Goal: Check status: Check status

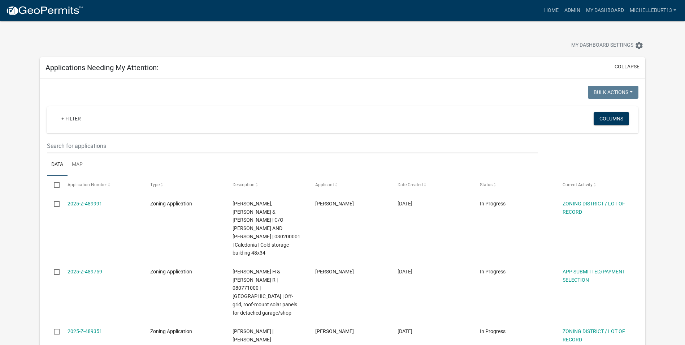
select select "3: 100"
click at [108, 143] on input "text" at bounding box center [292, 145] width 491 height 15
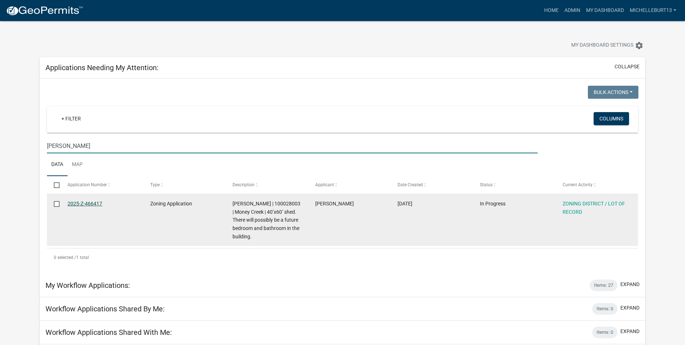
type input "[PERSON_NAME]"
click at [88, 200] on link "2025-Z-466417" at bounding box center [85, 203] width 35 height 6
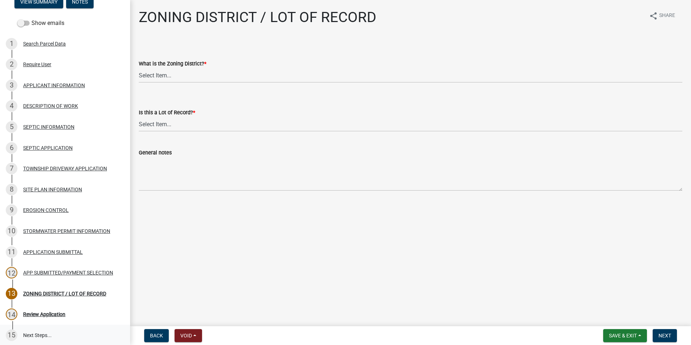
scroll to position [45, 0]
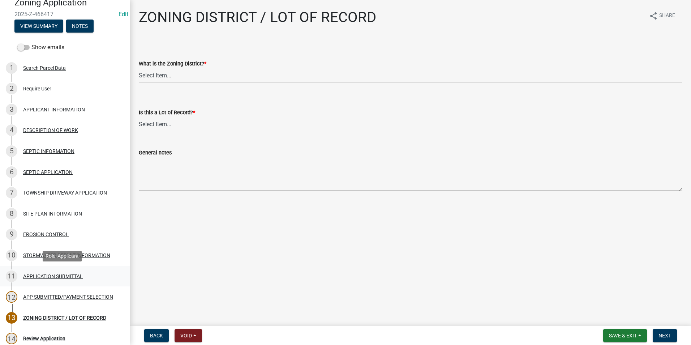
click at [36, 275] on div "APPLICATION SUBMITTAL" at bounding box center [53, 275] width 60 height 5
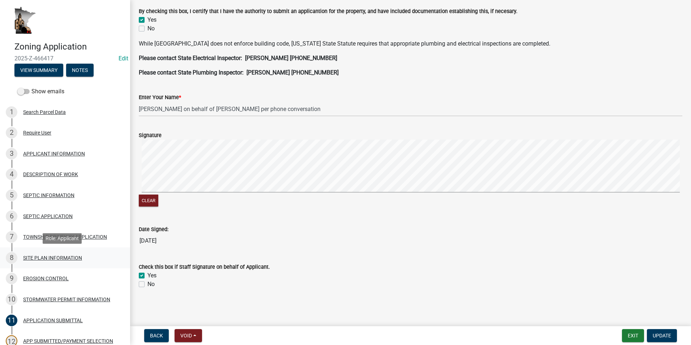
scroll to position [0, 0]
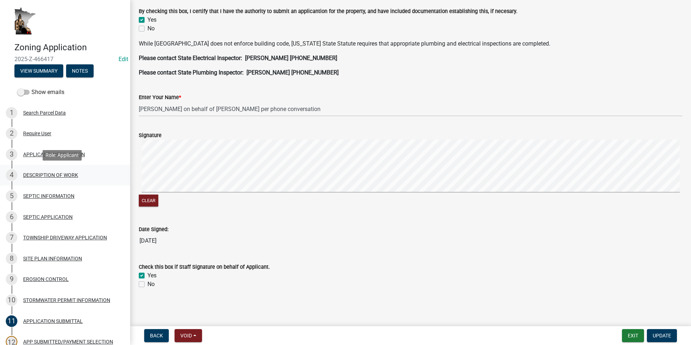
click at [40, 176] on div "DESCRIPTION OF WORK" at bounding box center [50, 174] width 55 height 5
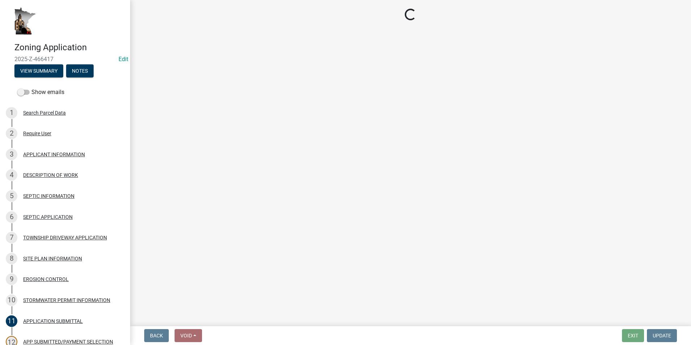
select select "6b2df0b1-1bbf-4b0d-81aa-b5436c1888e7"
select select "f9b7dd3b-3a38-45c4-aa8d-40d341efce99"
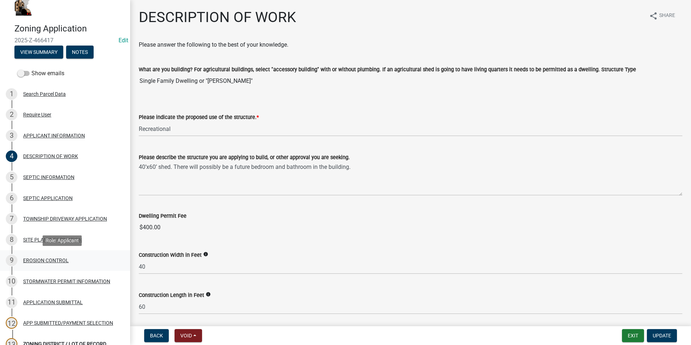
scroll to position [72, 0]
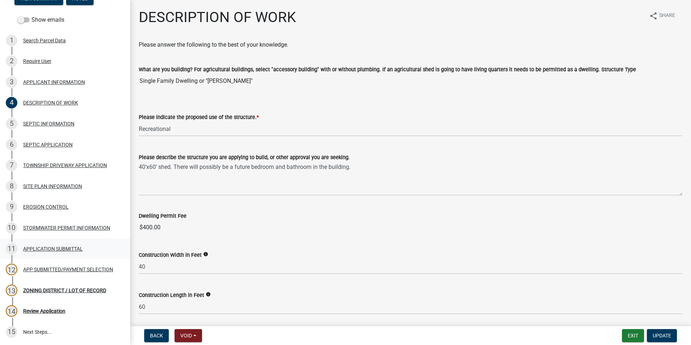
click at [79, 250] on div "APPLICATION SUBMITTAL" at bounding box center [53, 248] width 60 height 5
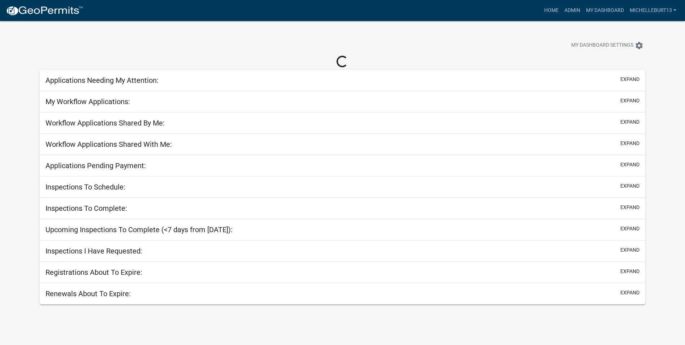
select select "3: 100"
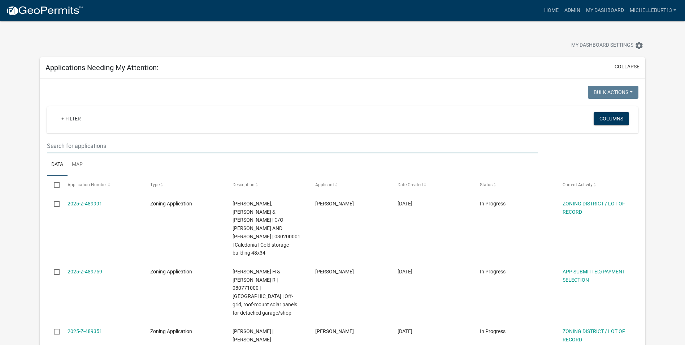
click at [88, 143] on input "text" at bounding box center [292, 145] width 491 height 15
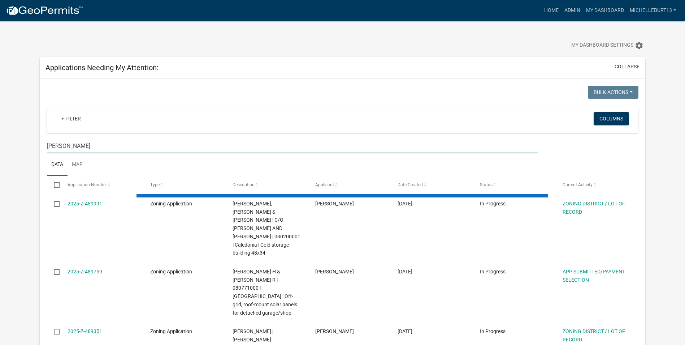
type input "[PERSON_NAME]"
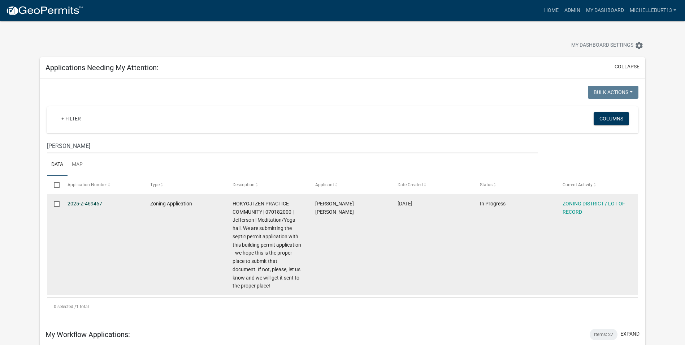
click at [91, 203] on link "2025-Z-469467" at bounding box center [85, 203] width 35 height 6
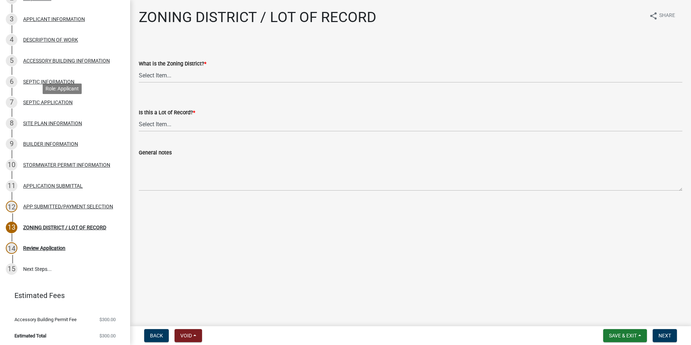
scroll to position [137, 0]
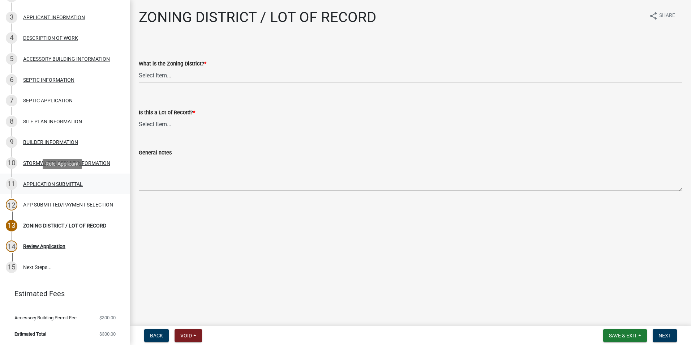
click at [39, 186] on div "APPLICATION SUBMITTAL" at bounding box center [53, 183] width 60 height 5
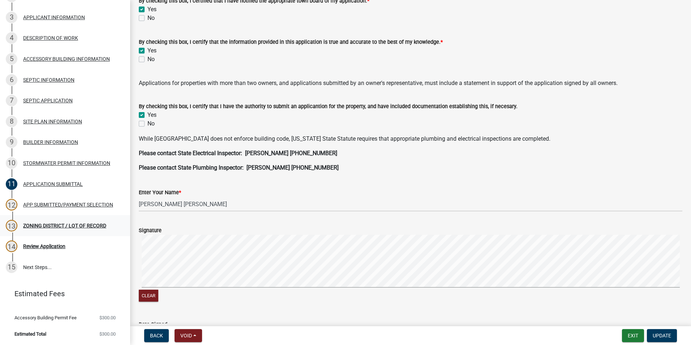
scroll to position [72, 0]
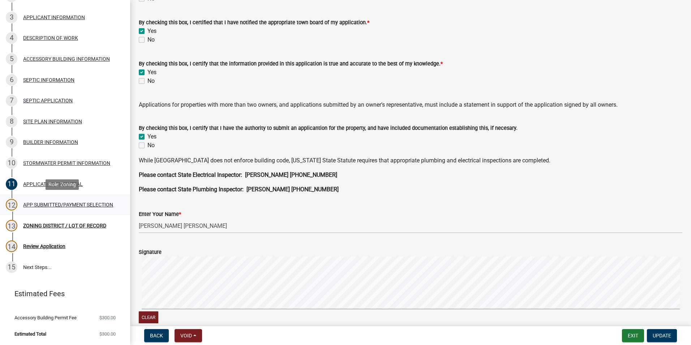
click at [29, 206] on div "APP SUBMITTED/PAYMENT SELECTION" at bounding box center [68, 204] width 90 height 5
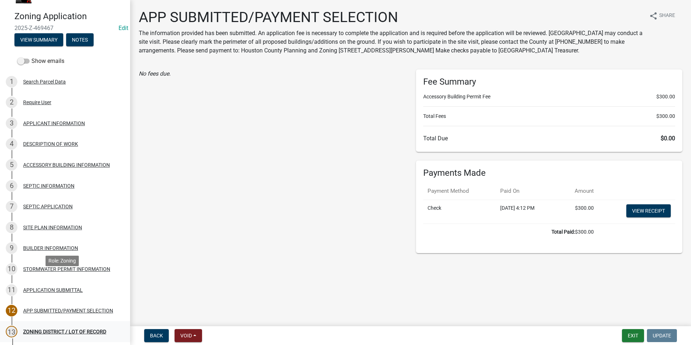
scroll to position [0, 0]
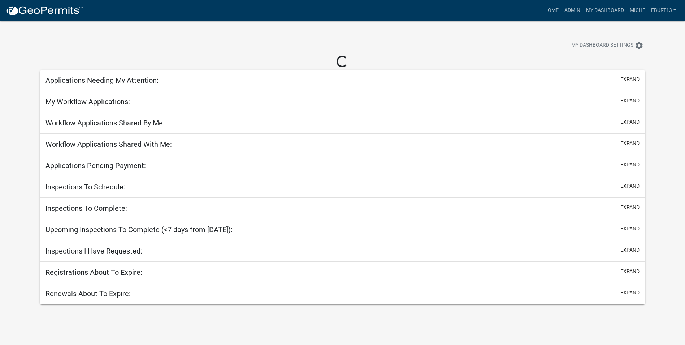
select select "3: 100"
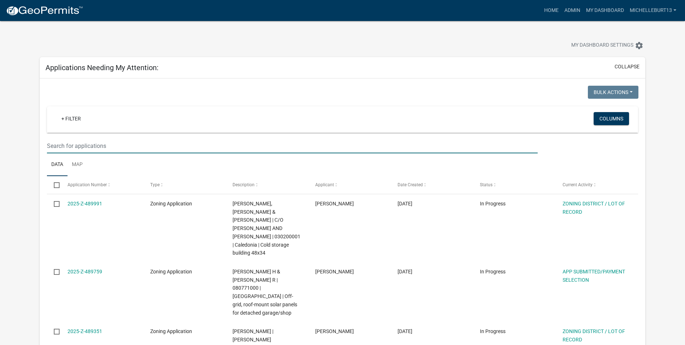
click at [142, 146] on input "text" at bounding box center [292, 145] width 491 height 15
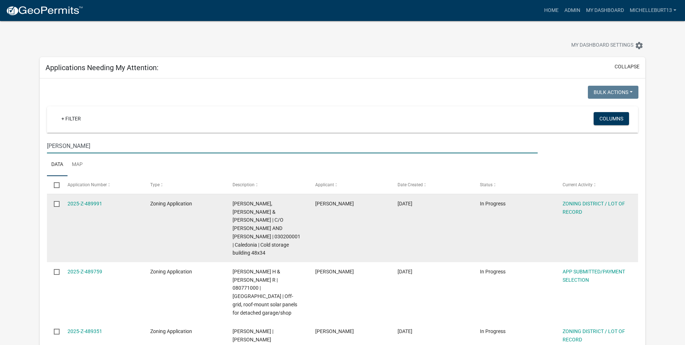
type input "[PERSON_NAME]"
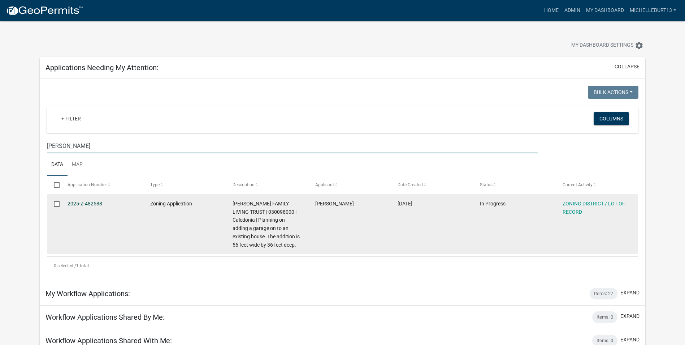
click at [89, 203] on link "2025-Z-482588" at bounding box center [85, 203] width 35 height 6
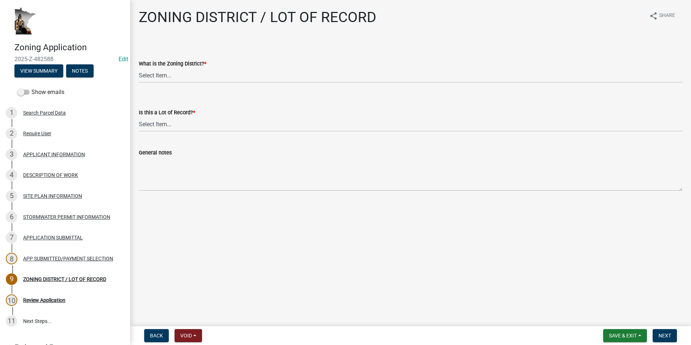
click at [525, 276] on main "ZONING DISTRICT / LOT OF RECORD share Share What is the Zoning District? * Sele…" at bounding box center [410, 161] width 561 height 323
click at [55, 256] on div "APP SUBMITTED/PAYMENT SELECTION" at bounding box center [68, 258] width 90 height 5
